Goal: Task Accomplishment & Management: Use online tool/utility

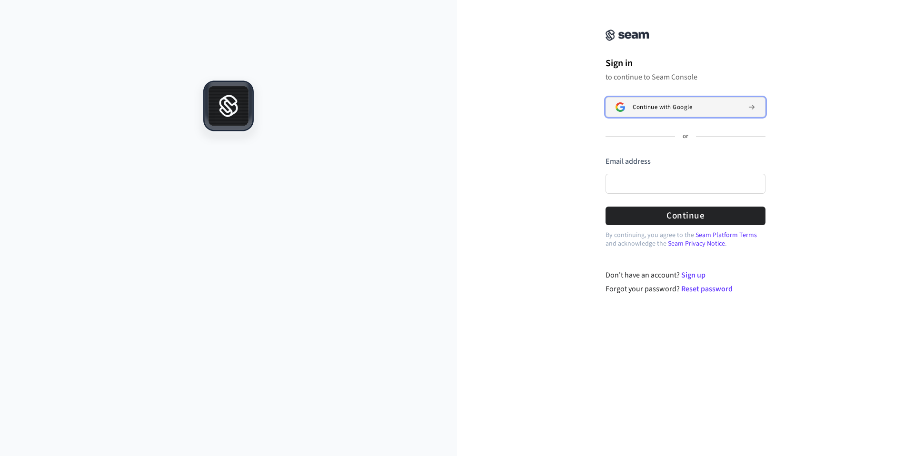
click at [632, 107] on button "Continue with Google" at bounding box center [686, 107] width 160 height 20
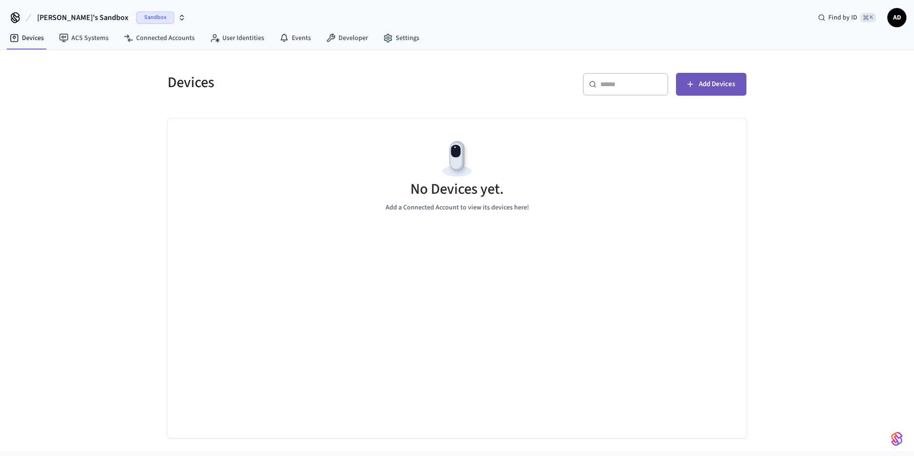
click at [702, 83] on span "Add Devices" at bounding box center [717, 84] width 36 height 12
click at [178, 17] on icon "button" at bounding box center [182, 18] width 8 height 8
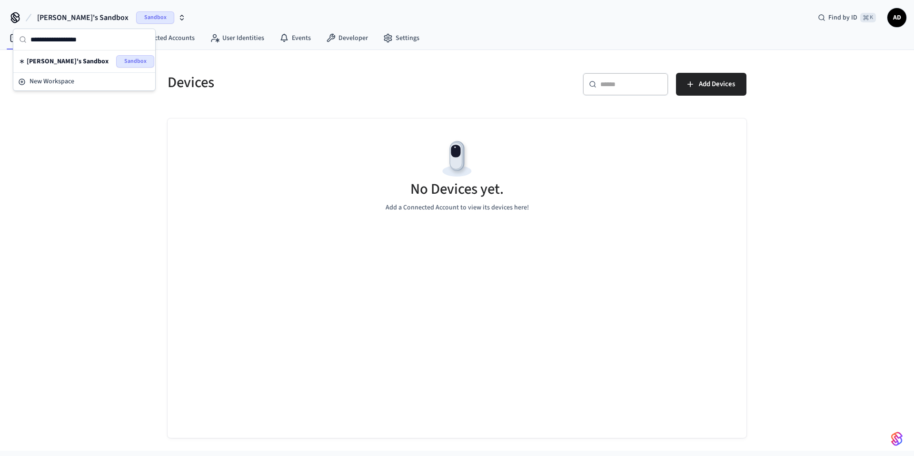
click at [178, 17] on icon "button" at bounding box center [182, 18] width 8 height 8
click at [90, 41] on link "ACS Systems" at bounding box center [83, 38] width 65 height 17
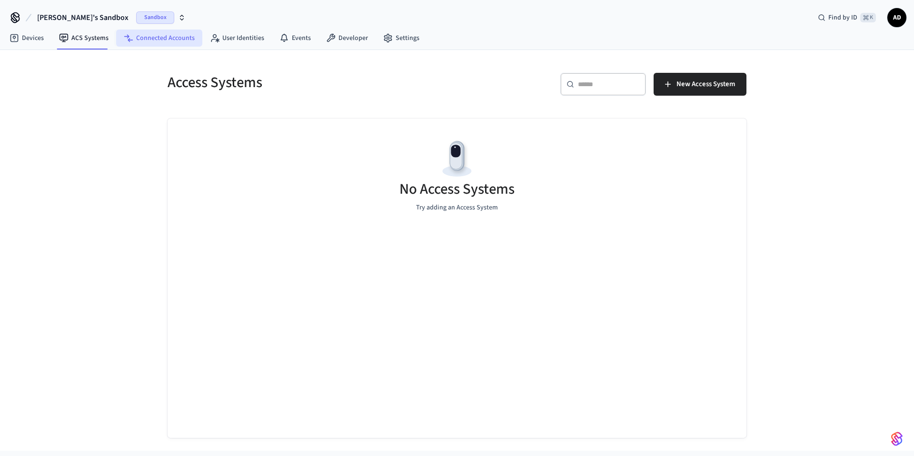
click at [161, 43] on link "Connected Accounts" at bounding box center [159, 38] width 86 height 17
